Goal: Task Accomplishment & Management: Manage account settings

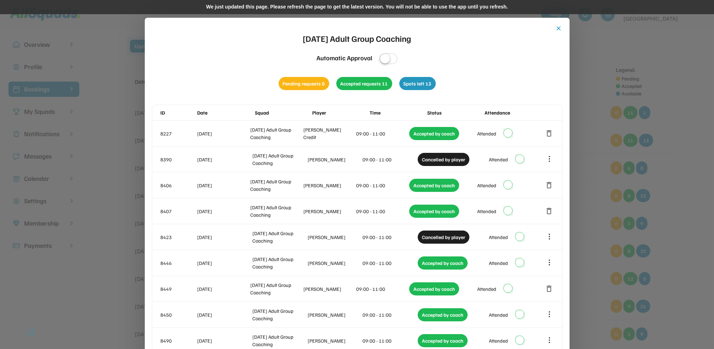
click at [559, 27] on button "close" at bounding box center [559, 28] width 7 height 7
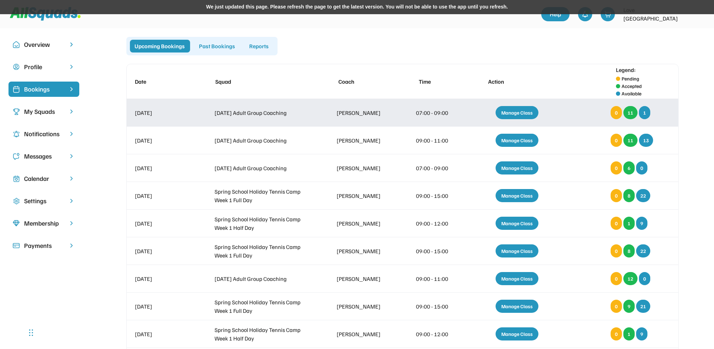
click at [519, 111] on div "Manage Class" at bounding box center [517, 112] width 43 height 13
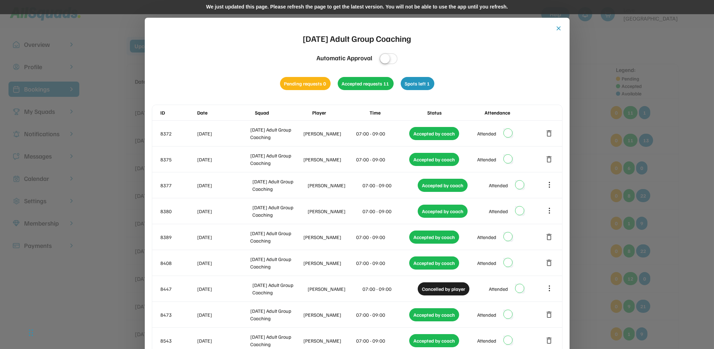
click at [560, 26] on button "close" at bounding box center [559, 28] width 7 height 7
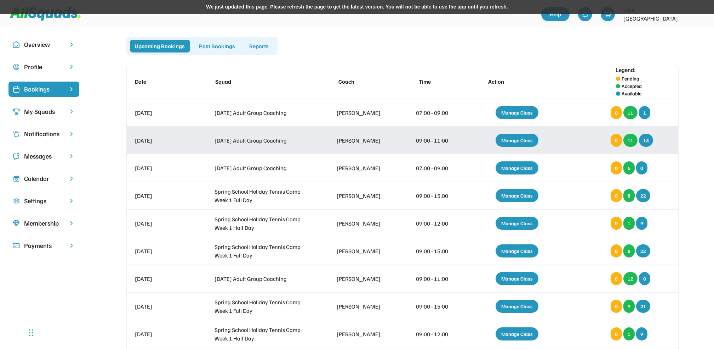
click at [519, 140] on div "Manage Class" at bounding box center [517, 140] width 43 height 13
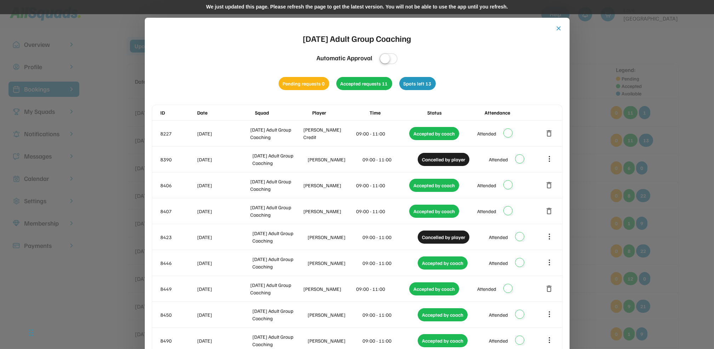
click at [558, 27] on button "close" at bounding box center [559, 28] width 7 height 7
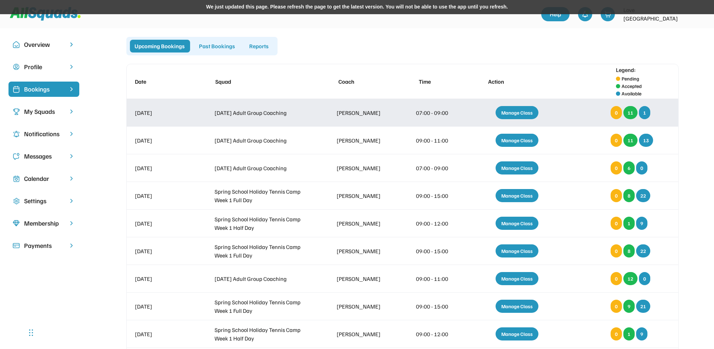
click at [514, 108] on div "Manage Class" at bounding box center [517, 112] width 43 height 13
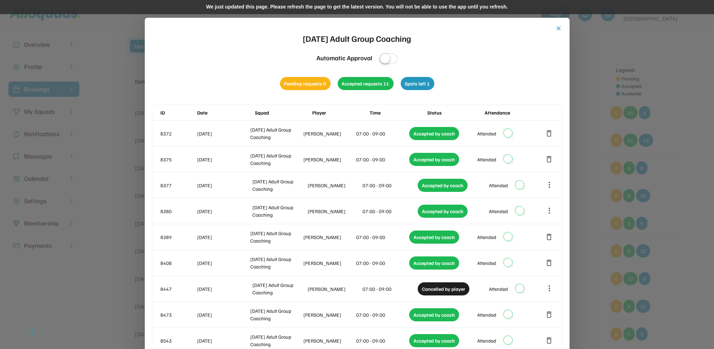
click at [559, 24] on div "close Friday Adult Group Coaching Automatic Approval Pending requests 0 Accepte…" at bounding box center [357, 242] width 425 height 448
click at [559, 28] on button "close" at bounding box center [559, 28] width 7 height 7
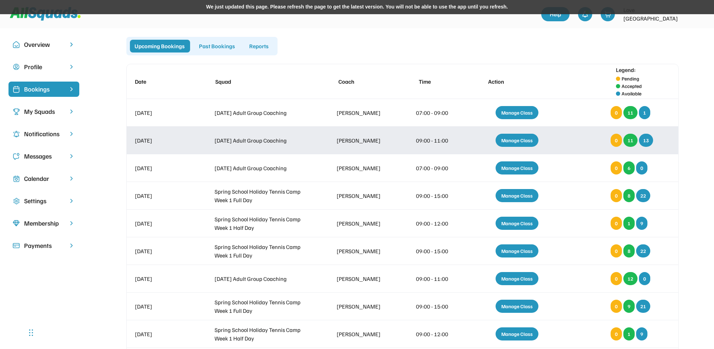
click at [516, 137] on div "Manage Class" at bounding box center [517, 140] width 43 height 13
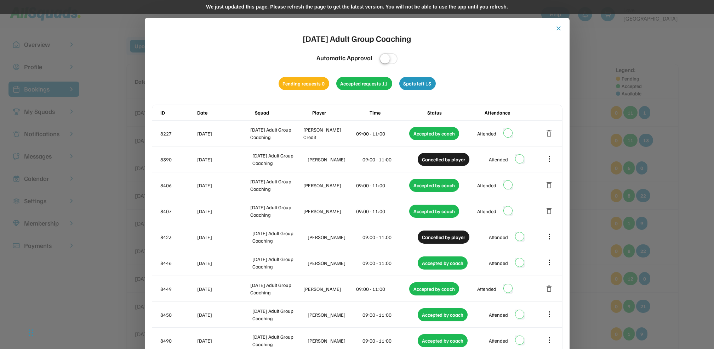
click at [557, 25] on button "close" at bounding box center [559, 28] width 7 height 7
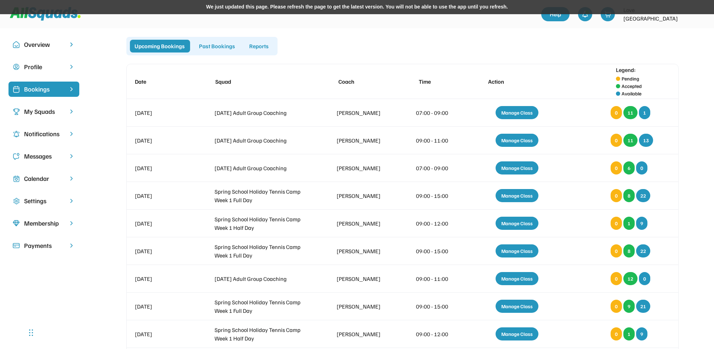
click at [47, 177] on div "Calendar" at bounding box center [44, 179] width 40 height 10
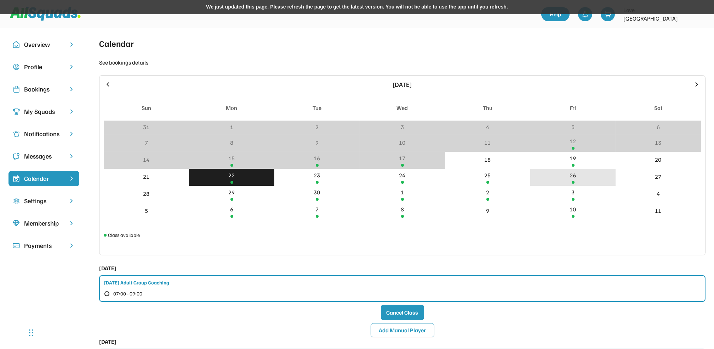
click at [574, 177] on div "26" at bounding box center [573, 175] width 6 height 9
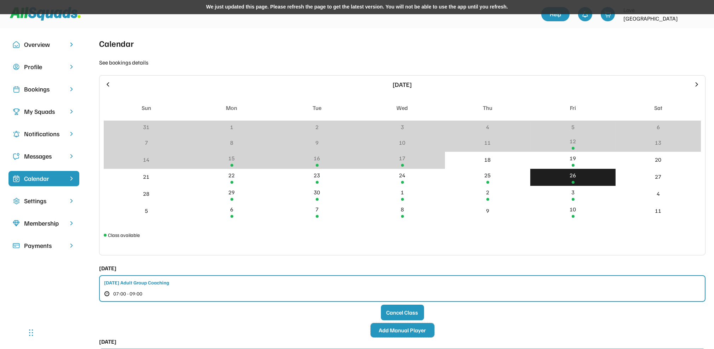
click at [401, 328] on button "Add Manual Player" at bounding box center [403, 330] width 64 height 14
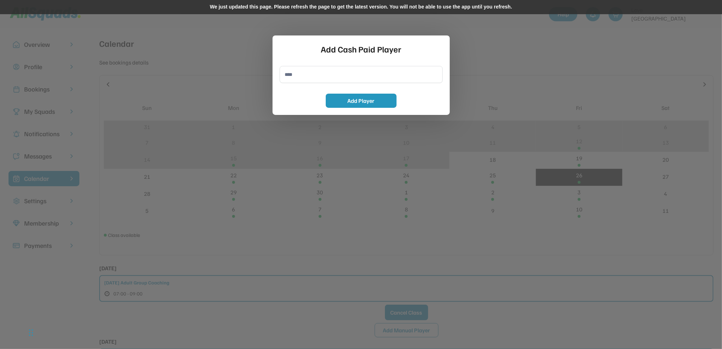
click at [296, 75] on input "input" at bounding box center [360, 74] width 163 height 17
type input "**********"
click at [372, 97] on button "Add Player" at bounding box center [361, 101] width 71 height 14
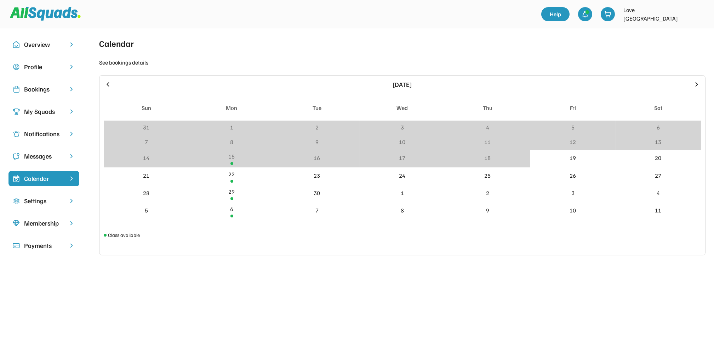
click at [31, 86] on div "Bookings" at bounding box center [44, 89] width 40 height 10
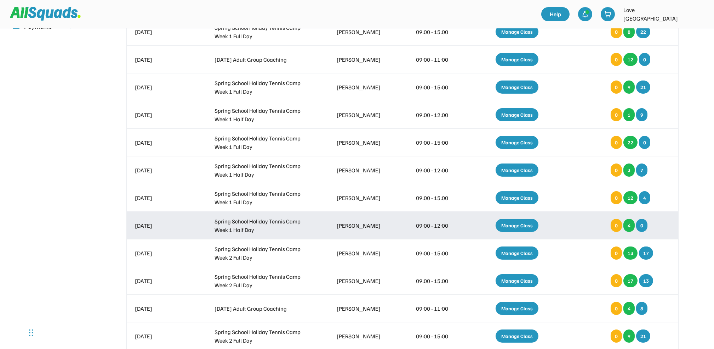
scroll to position [47, 0]
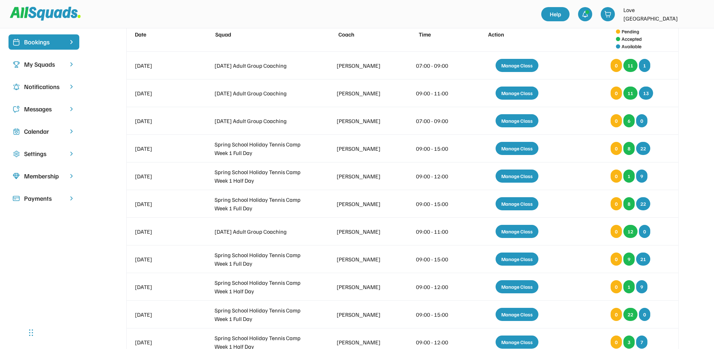
click at [41, 129] on div "Calendar" at bounding box center [44, 131] width 40 height 10
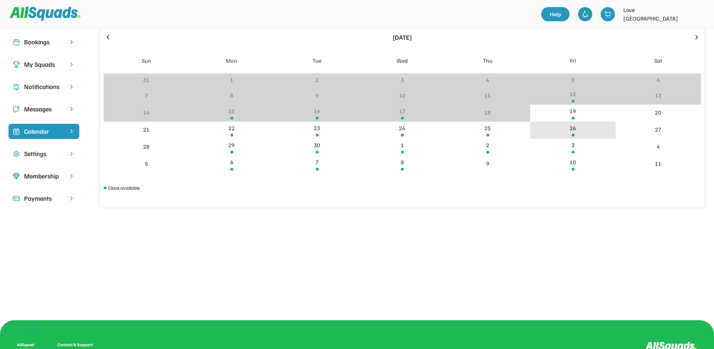
click at [573, 131] on div "26" at bounding box center [573, 128] width 6 height 9
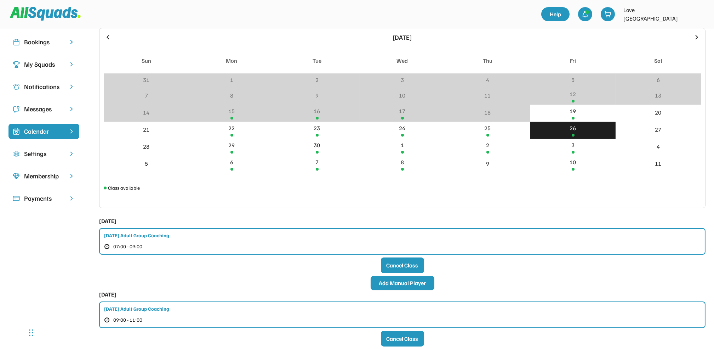
click at [406, 282] on button "Add Manual Player" at bounding box center [403, 283] width 64 height 14
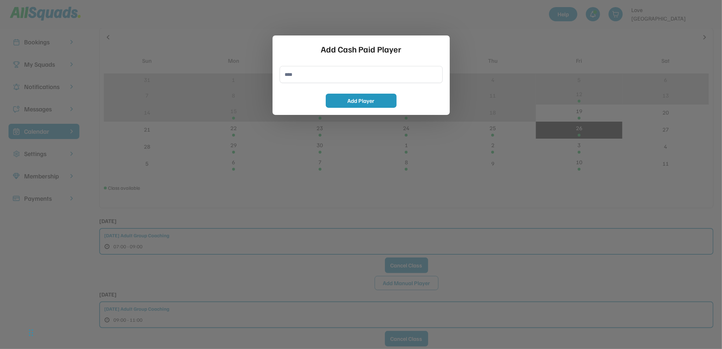
click at [286, 72] on input "input" at bounding box center [360, 74] width 163 height 17
type input "**********"
click at [377, 101] on button "Add Player" at bounding box center [361, 101] width 71 height 14
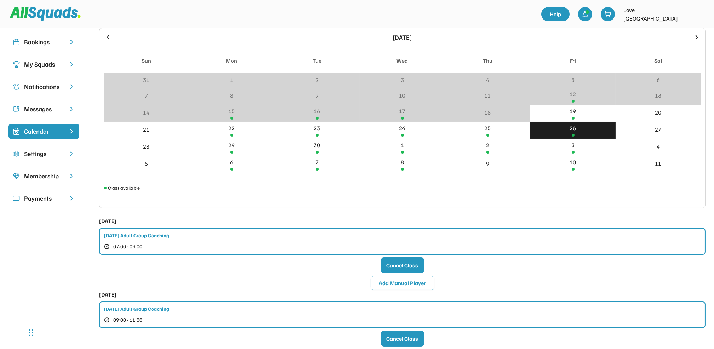
click at [43, 41] on div "Bookings" at bounding box center [44, 42] width 40 height 10
